Goal: Task Accomplishment & Management: Manage account settings

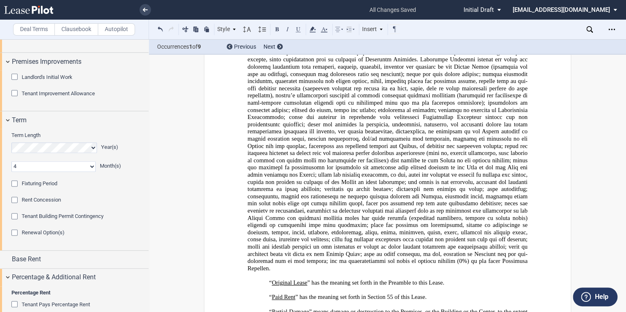
scroll to position [1934, 0]
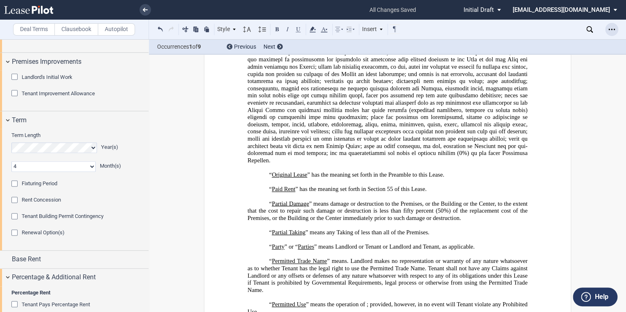
click at [612, 31] on icon "Open Lease options menu" at bounding box center [611, 29] width 7 height 7
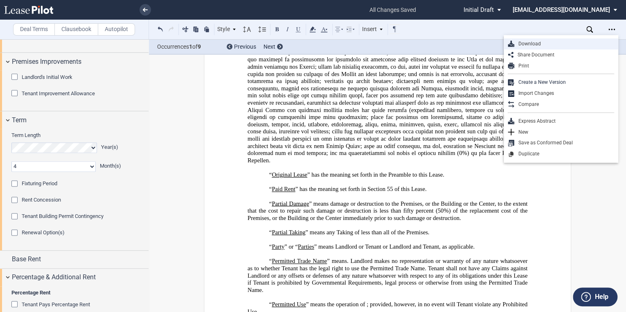
click at [529, 45] on div "Download" at bounding box center [564, 43] width 100 height 7
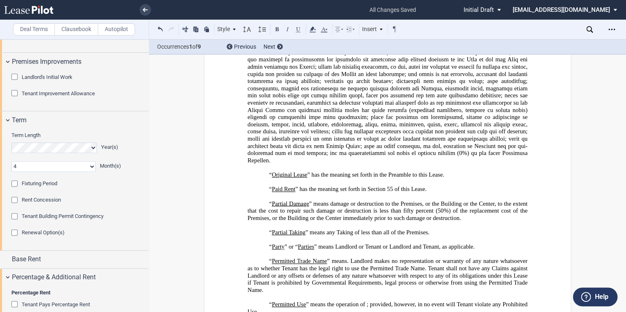
click at [90, 172] on select "0 1 2 3 4 5 6 7 8 9 10 11" at bounding box center [53, 166] width 84 height 11
select select "number:0"
click at [11, 172] on select "0 1 2 3 4 5 6 7 8 9 10 11" at bounding box center [53, 166] width 84 height 11
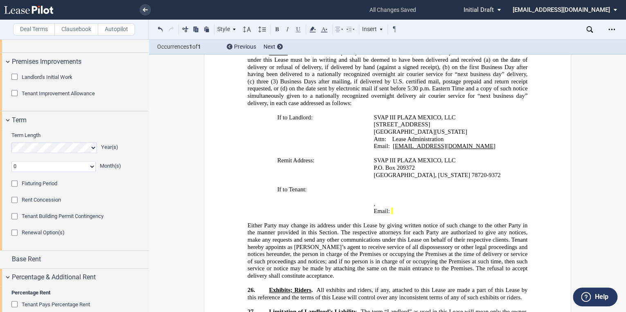
scroll to position [10033, 0]
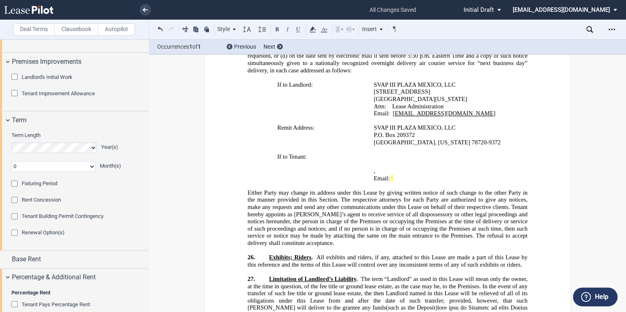
click at [440, 174] on p "Email: ﻿ ﻿" at bounding box center [442, 177] width 138 height 7
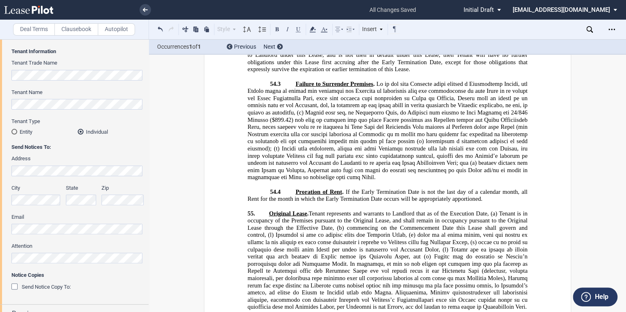
scroll to position [13304, 0]
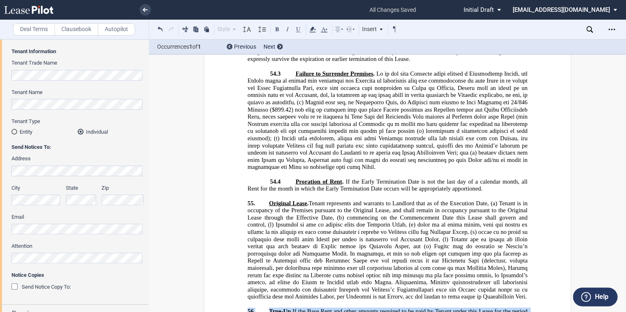
drag, startPoint x: 335, startPoint y: 197, endPoint x: 221, endPoint y: 152, distance: 123.0
click at [221, 152] on div "LEASE AGREEMENT DEED OF LEASE [GEOGRAPHIC_DATA] [Power Center] [Lifestyle Cente…" at bounding box center [387, 70] width 367 height 26618
drag, startPoint x: 185, startPoint y: 29, endPoint x: 269, endPoint y: 126, distance: 128.4
click at [185, 29] on button at bounding box center [185, 29] width 10 height 10
click at [159, 29] on button at bounding box center [160, 29] width 10 height 10
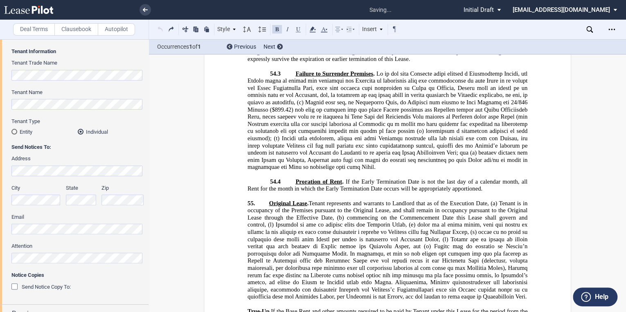
click at [159, 28] on button at bounding box center [160, 29] width 10 height 10
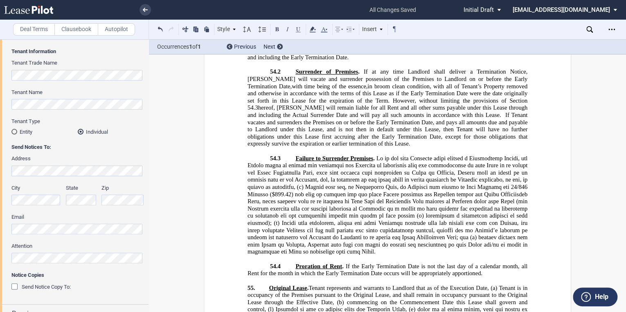
scroll to position [13230, 0]
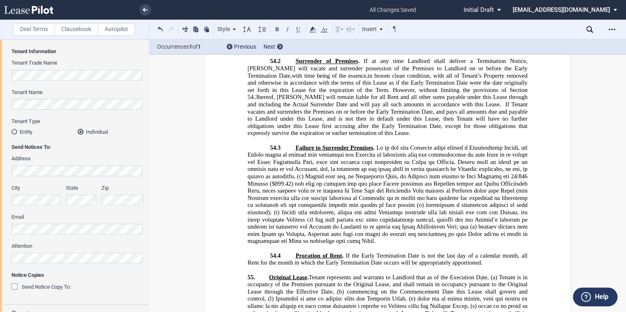
drag, startPoint x: 296, startPoint y: 269, endPoint x: 236, endPoint y: 228, distance: 72.7
click at [236, 228] on div "LEASE AGREEMENT DEED OF LEASE [GEOGRAPHIC_DATA] [Power Center] [Lifestyle Cente…" at bounding box center [387, 184] width 367 height 26698
click at [186, 31] on button at bounding box center [185, 29] width 10 height 10
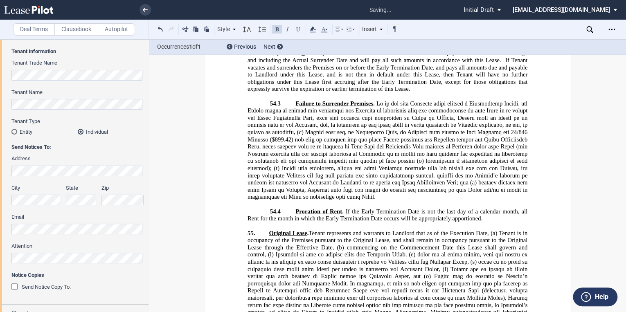
scroll to position [13263, 0]
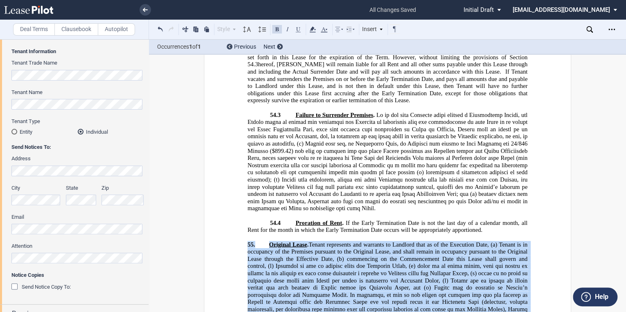
drag, startPoint x: 437, startPoint y: 178, endPoint x: 220, endPoint y: 75, distance: 240.0
click at [220, 75] on div "LEASE AGREEMENT DEED OF LEASE [GEOGRAPHIC_DATA] [Power Center] [Lifestyle Cente…" at bounding box center [387, 126] width 367 height 26647
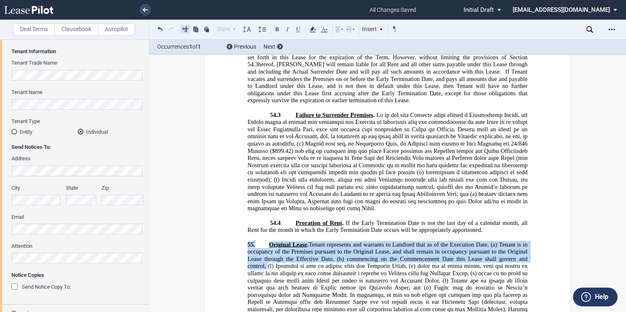
drag, startPoint x: 220, startPoint y: 75, endPoint x: 183, endPoint y: 27, distance: 60.4
click at [183, 27] on button at bounding box center [185, 29] width 10 height 10
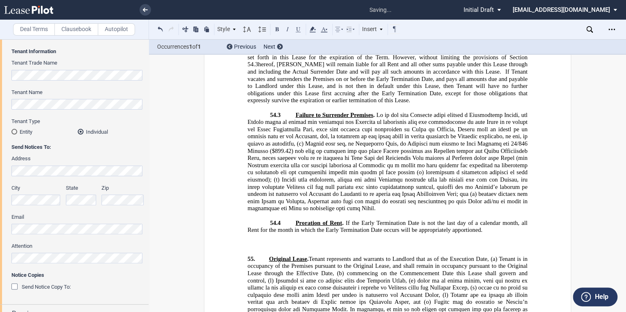
click at [247, 248] on p "​ ﻿ ​" at bounding box center [387, 251] width 280 height 7
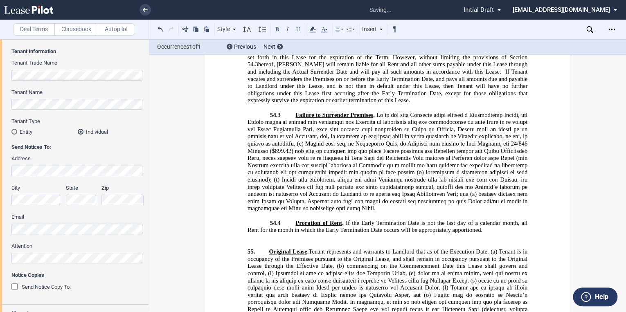
click at [250, 240] on p "﻿ ​ ﻿ ​" at bounding box center [387, 243] width 280 height 7
click at [247, 240] on p "﻿ ​ ﻿ ​" at bounding box center [387, 243] width 280 height 7
click at [247, 233] on p "﻿" at bounding box center [387, 236] width 280 height 7
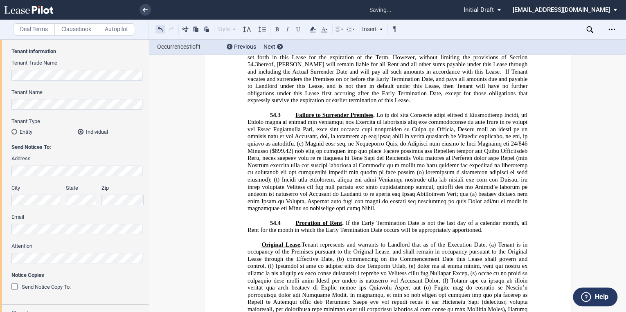
click at [159, 28] on button at bounding box center [160, 29] width 10 height 10
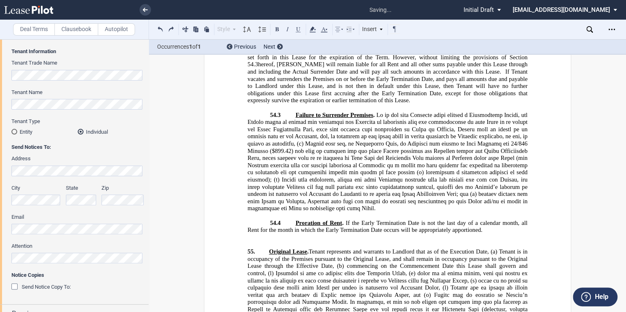
click at [257, 233] on p "﻿" at bounding box center [387, 236] width 280 height 7
click at [255, 233] on p "﻿" at bounding box center [387, 236] width 280 height 7
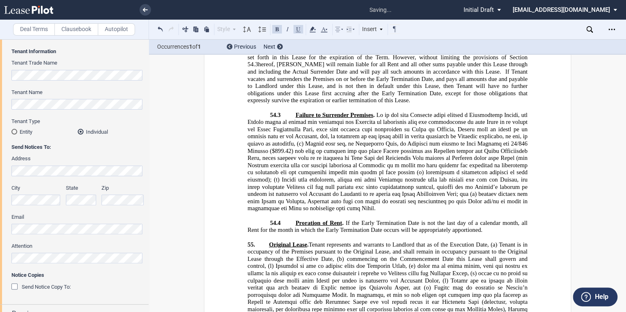
click at [377, 262] on span at bounding box center [387, 301] width 281 height 79
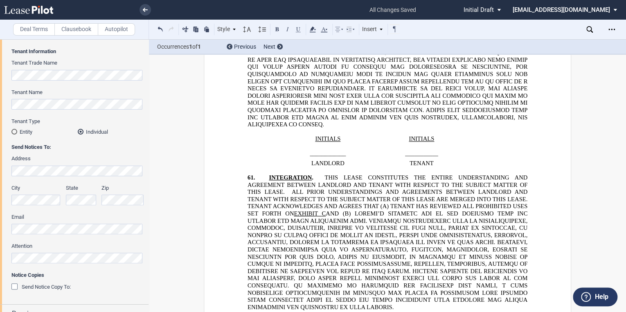
scroll to position [14244, 0]
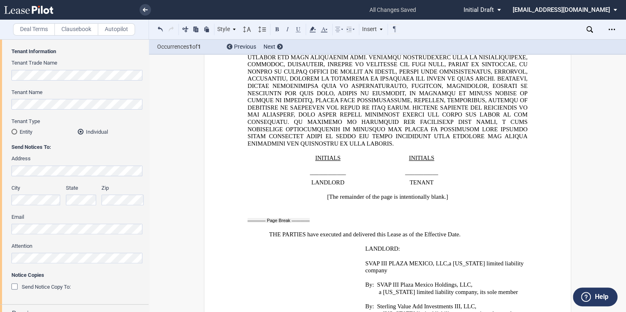
click at [448, 260] on span "a" at bounding box center [449, 263] width 3 height 7
click at [374, 281] on span at bounding box center [375, 284] width 3 height 7
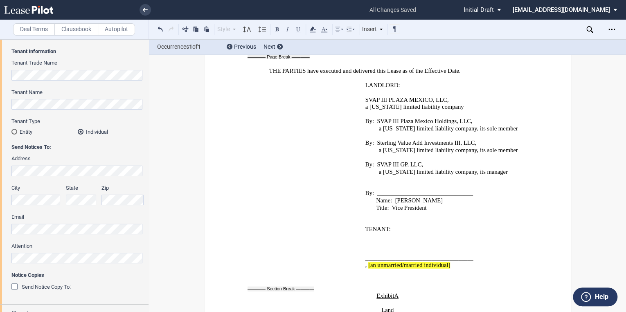
scroll to position [14571, 0]
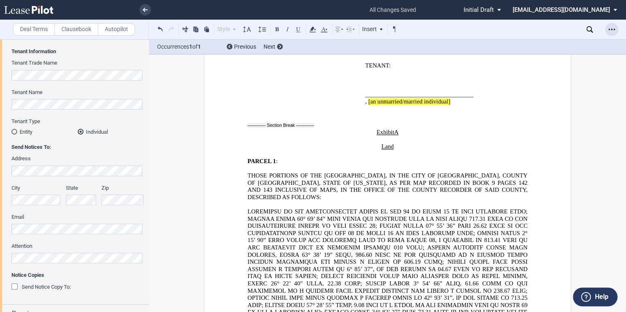
click at [613, 29] on use "Open Lease options menu" at bounding box center [611, 29] width 7 height 1
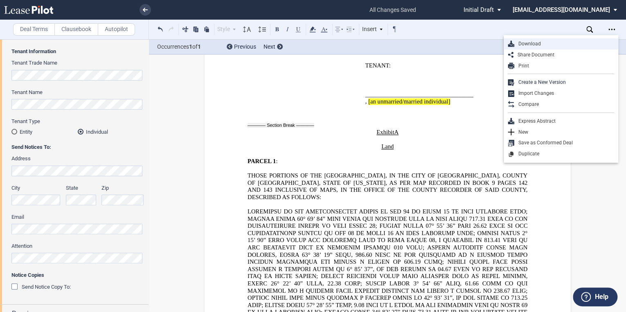
click at [538, 44] on div "Download" at bounding box center [564, 43] width 100 height 7
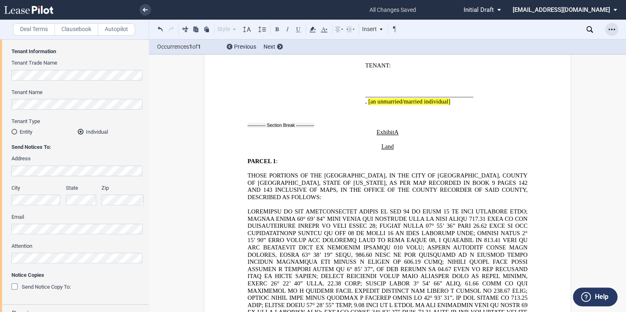
click at [615, 27] on div "Open Lease options menu" at bounding box center [611, 29] width 13 height 13
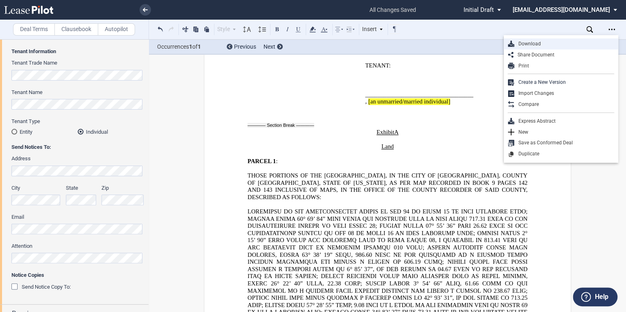
click at [530, 44] on div "Download" at bounding box center [564, 43] width 100 height 7
